Goal: Information Seeking & Learning: Learn about a topic

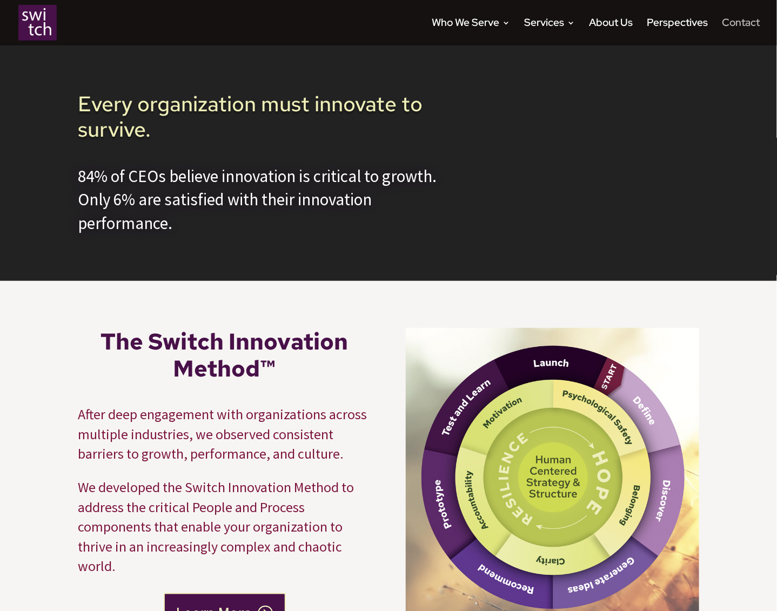
click at [740, 28] on link "Contact" at bounding box center [741, 32] width 38 height 26
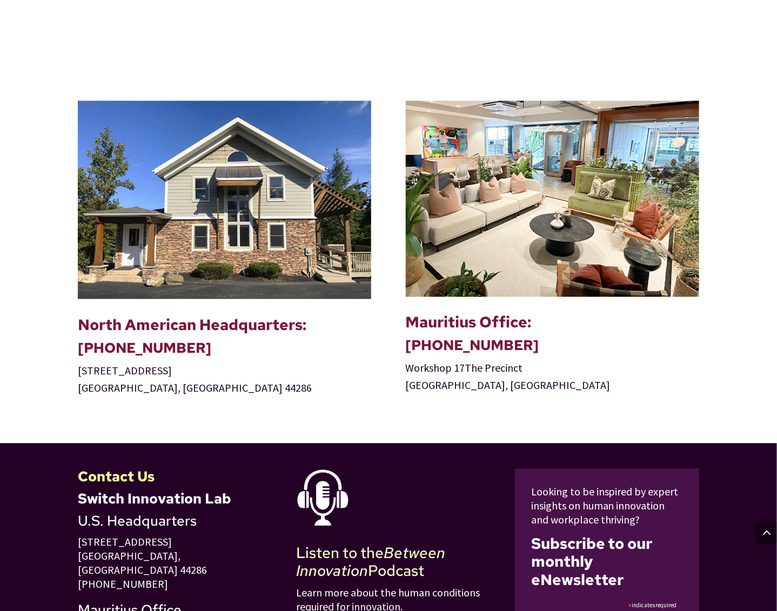
scroll to position [697, 0]
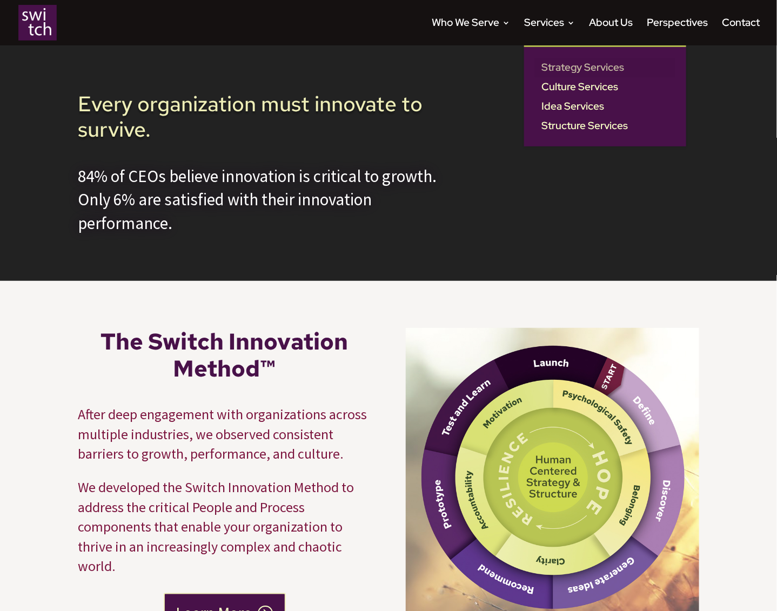
click at [558, 73] on link "Strategy Services" at bounding box center [605, 67] width 141 height 19
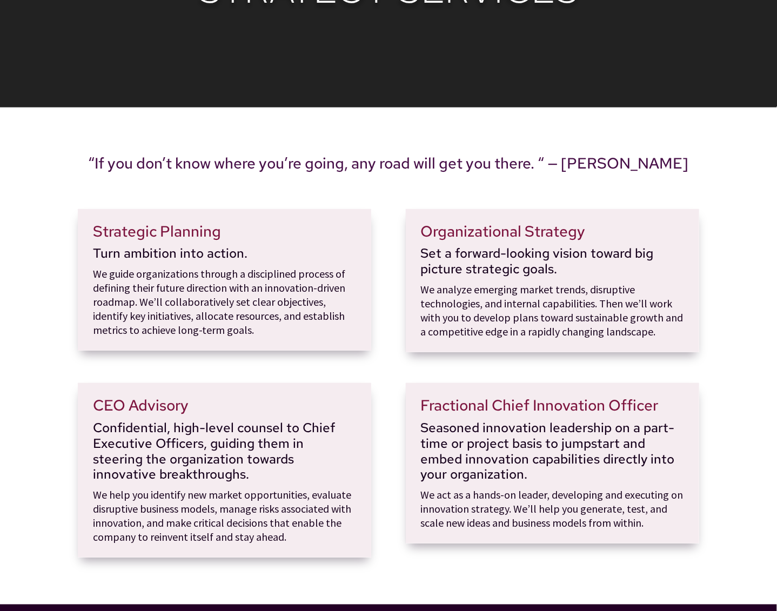
scroll to position [170, 0]
